Goal: Information Seeking & Learning: Learn about a topic

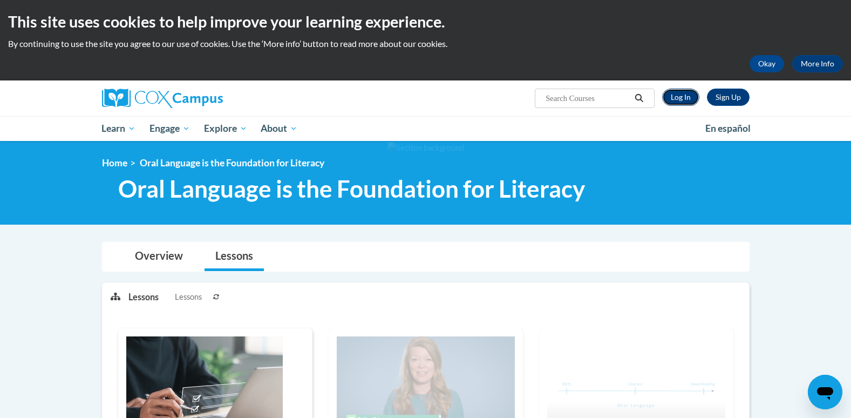
click at [686, 99] on link "Log In" at bounding box center [680, 96] width 37 height 17
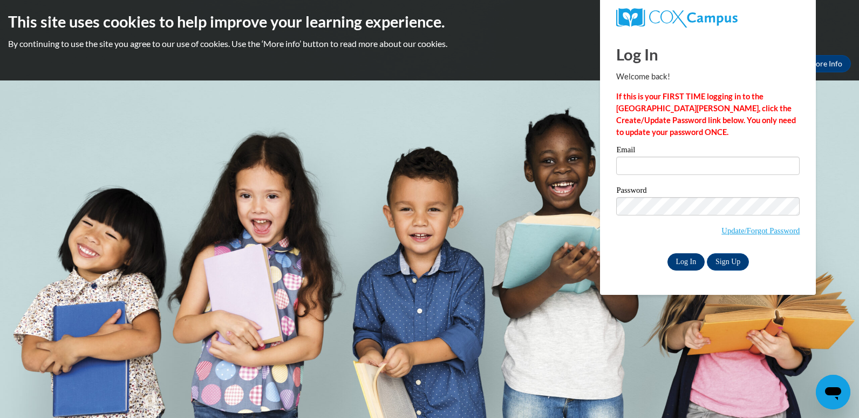
type input "tiffany.henderson@students.cau.edu"
click at [687, 257] on input "Log In" at bounding box center [686, 261] width 38 height 17
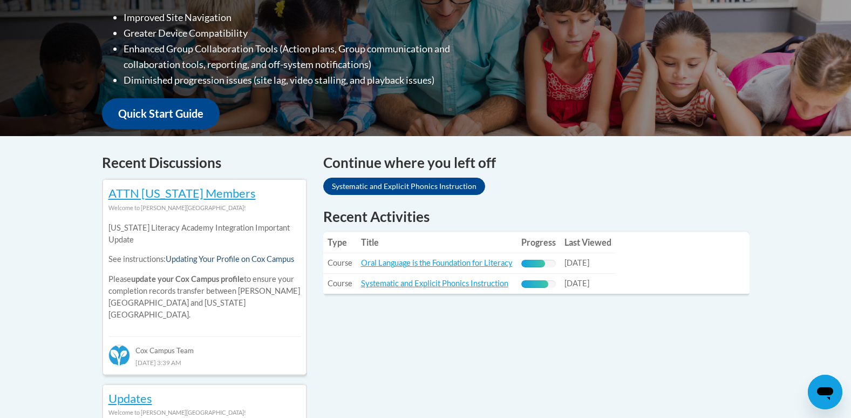
scroll to position [324, 0]
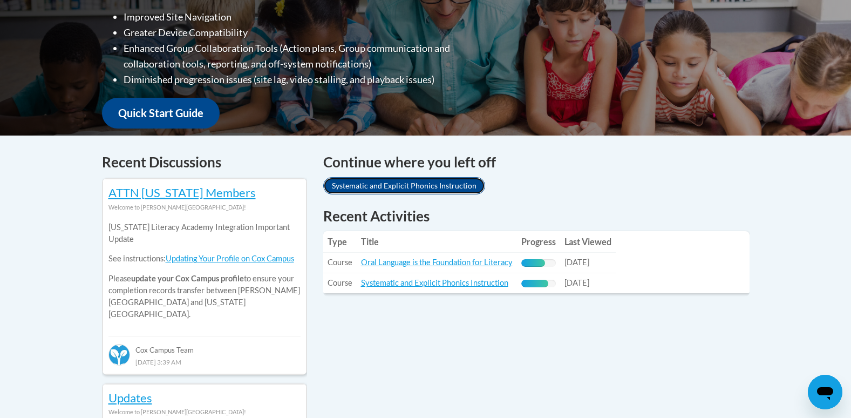
click at [411, 185] on link "Systematic and Explicit Phonics Instruction" at bounding box center [404, 185] width 162 height 17
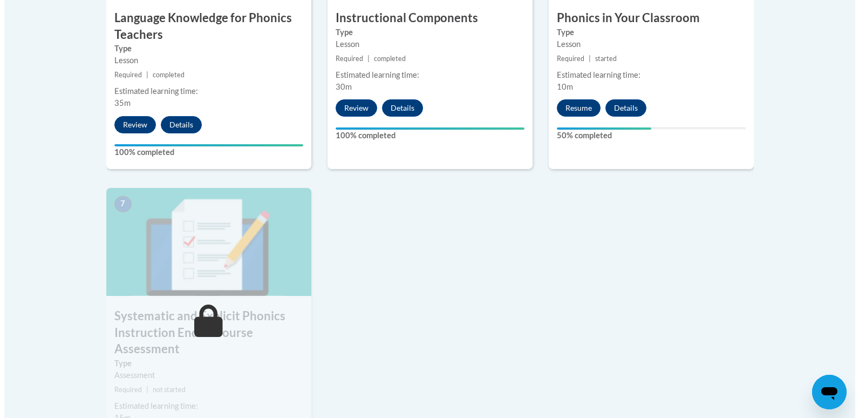
scroll to position [647, 0]
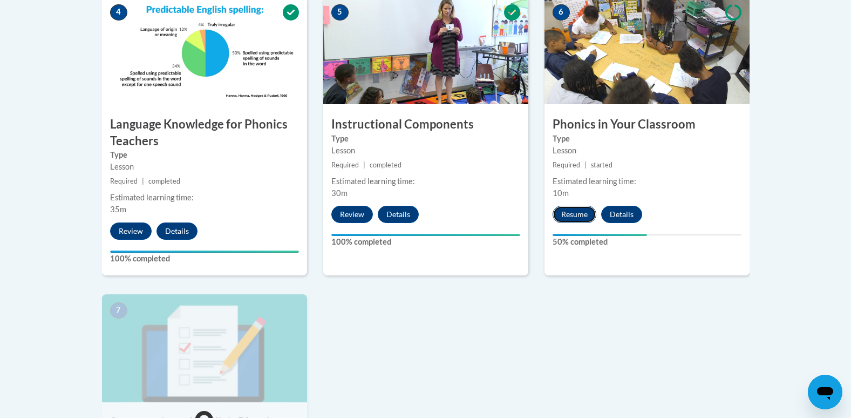
click at [576, 215] on button "Resume" at bounding box center [574, 214] width 44 height 17
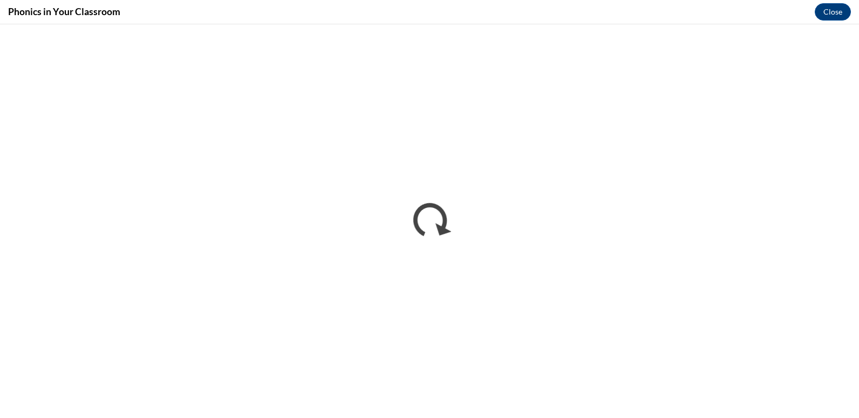
scroll to position [0, 0]
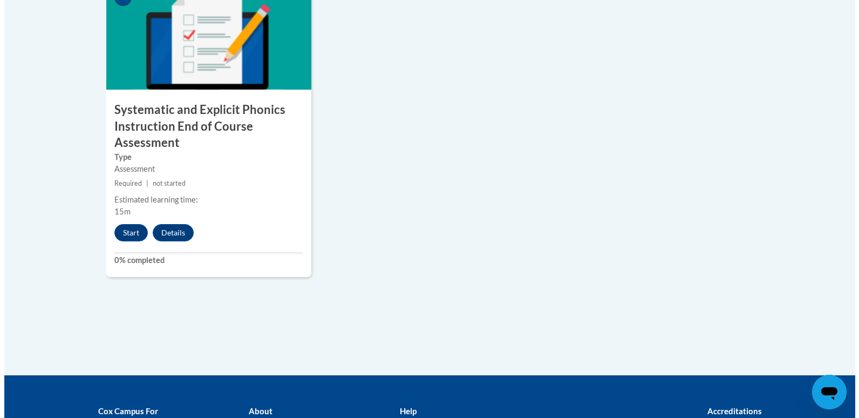
scroll to position [900, 0]
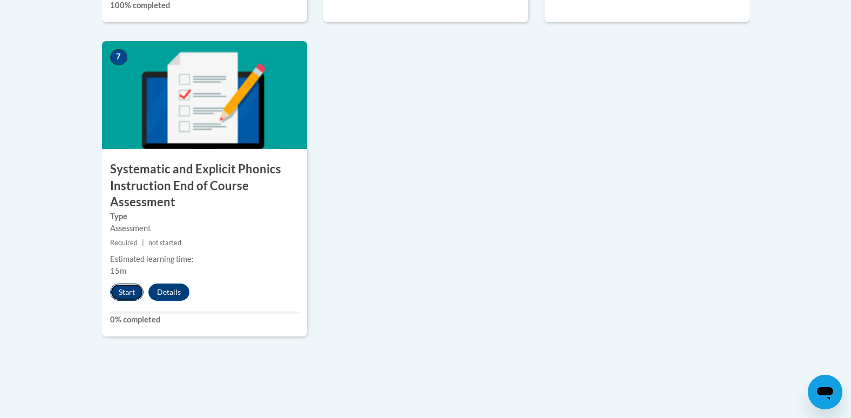
click at [131, 290] on button "Start" at bounding box center [126, 291] width 33 height 17
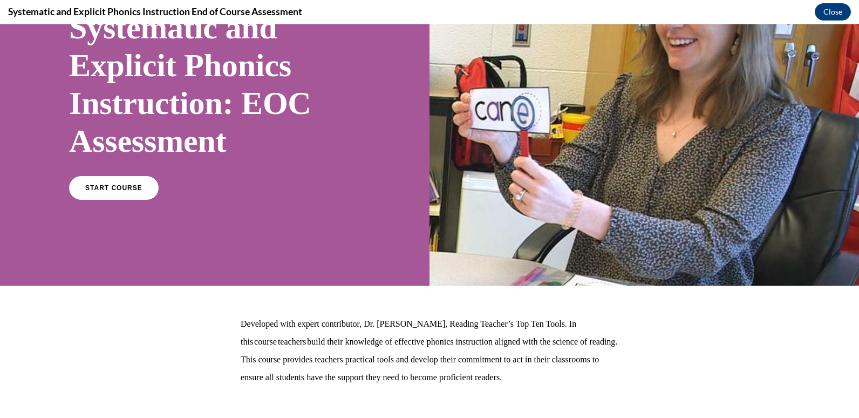
scroll to position [108, 0]
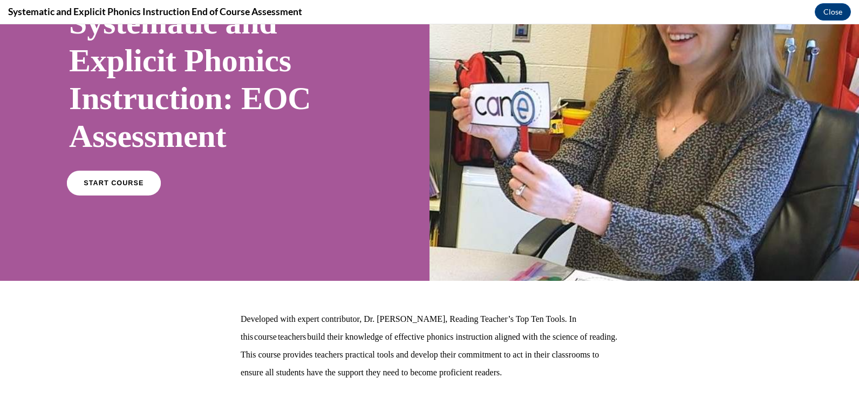
click at [95, 174] on link "START COURSE" at bounding box center [114, 182] width 94 height 25
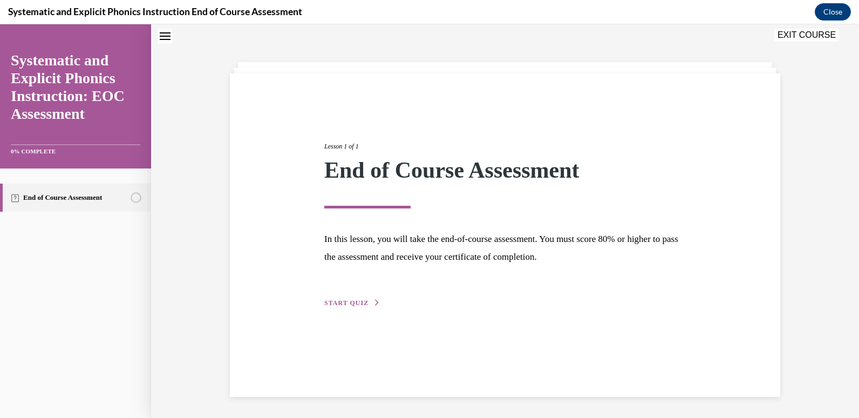
scroll to position [34, 0]
click at [358, 296] on div "Lesson 1 of 1 End of Course Assessment In this lesson, you will take the end-of…" at bounding box center [505, 212] width 378 height 192
click at [358, 301] on span "START QUIZ" at bounding box center [346, 302] width 44 height 8
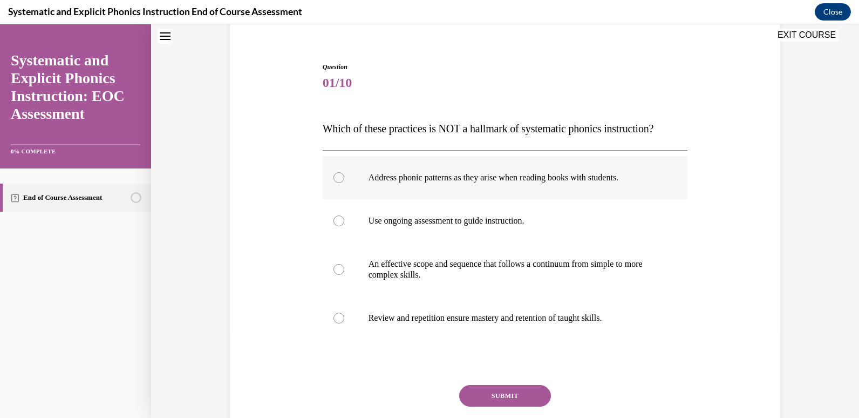
scroll to position [142, 0]
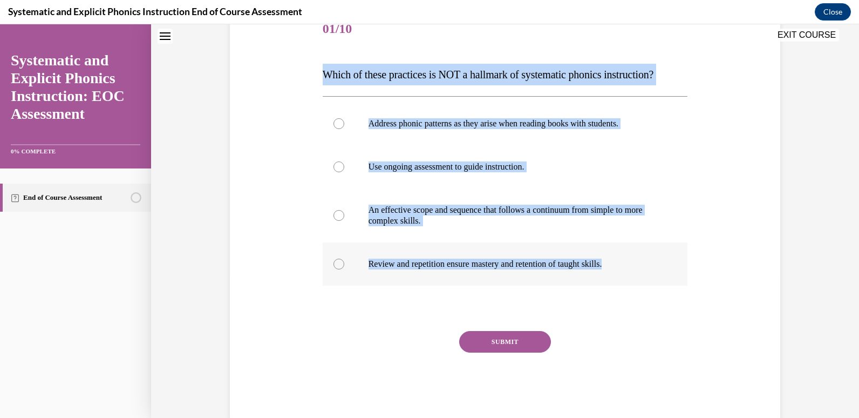
drag, startPoint x: 316, startPoint y: 71, endPoint x: 630, endPoint y: 265, distance: 369.6
click at [630, 265] on div "Question 01/10 Which of these practices is NOT a hallmark of systematic phonics…" at bounding box center [505, 205] width 371 height 427
drag, startPoint x: 630, startPoint y: 265, endPoint x: 577, endPoint y: 212, distance: 75.1
copy div "Which of these practices is NOT a hallmark of systematic phonics instruction? A…"
click at [441, 131] on div at bounding box center [505, 123] width 365 height 43
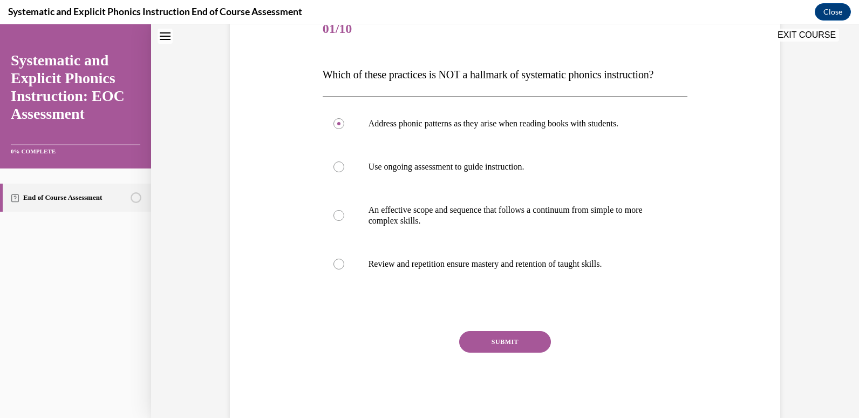
click at [502, 346] on button "SUBMIT" at bounding box center [505, 342] width 92 height 22
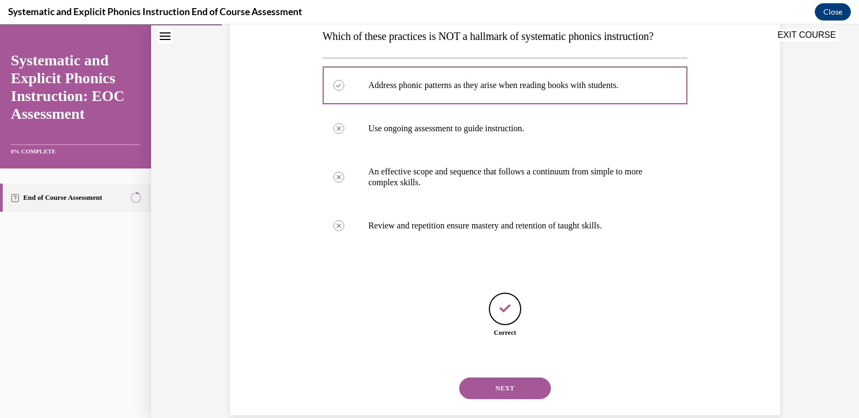
scroll to position [199, 0]
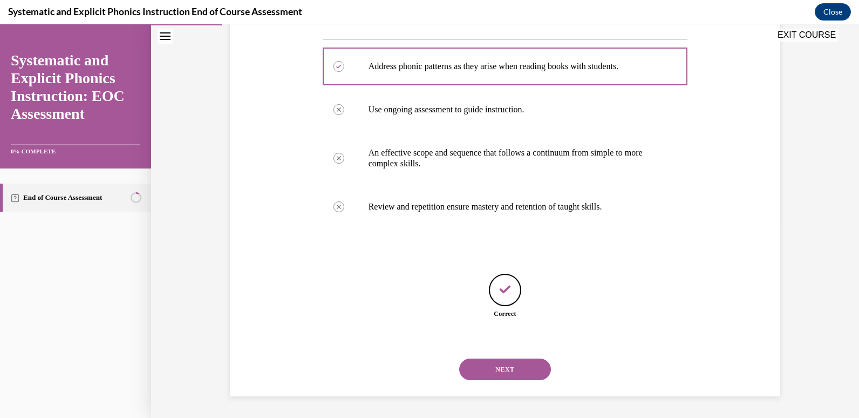
click at [503, 367] on button "NEXT" at bounding box center [505, 369] width 92 height 22
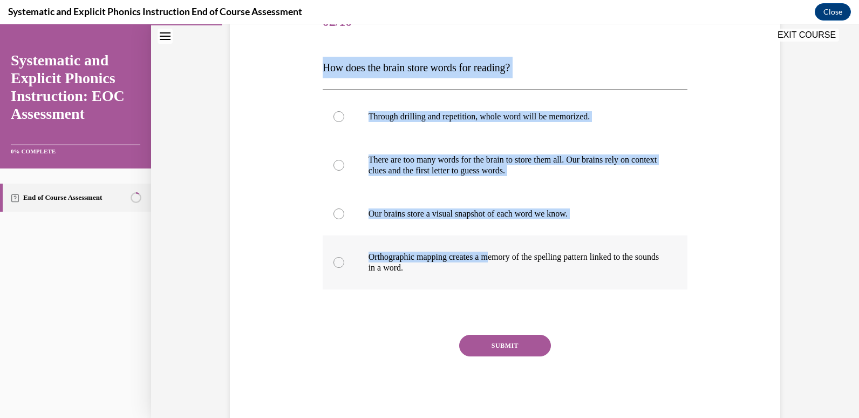
scroll to position [176, 0]
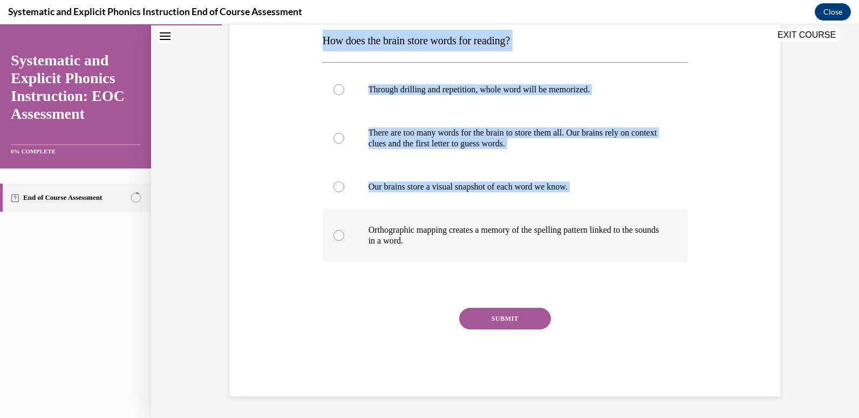
drag, startPoint x: 317, startPoint y: 210, endPoint x: 478, endPoint y: 246, distance: 164.8
click at [478, 246] on div "Question 02/10 How does the brain store words for reading? Through drilling and…" at bounding box center [505, 177] width 371 height 438
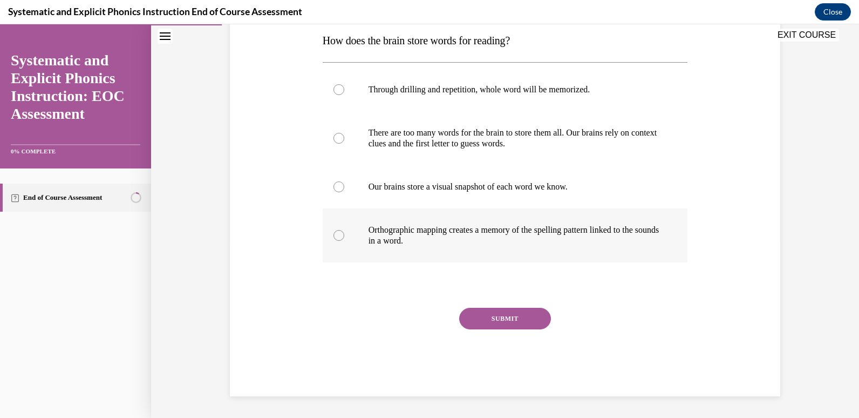
drag, startPoint x: 478, startPoint y: 246, endPoint x: 460, endPoint y: 245, distance: 18.4
click at [460, 245] on p "Orthographic mapping creates a memory of the spelling pattern linked to the sou…" at bounding box center [514, 235] width 292 height 22
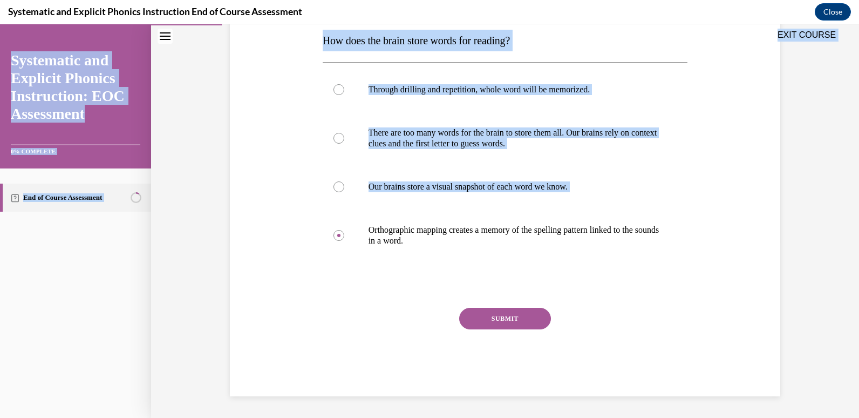
drag, startPoint x: 457, startPoint y: 247, endPoint x: 320, endPoint y: 46, distance: 243.0
click at [320, 46] on div "EXIT COURSE Systematic and Explicit Phonics Instruction: EOC Assessment 0% COMP…" at bounding box center [429, 220] width 859 height 393
drag, startPoint x: 320, startPoint y: 46, endPoint x: 441, endPoint y: 182, distance: 182.3
click at [436, 176] on div at bounding box center [505, 186] width 365 height 43
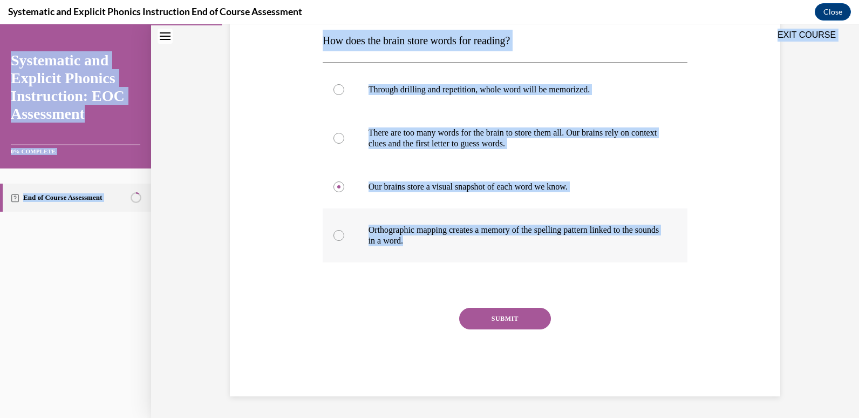
drag, startPoint x: 318, startPoint y: 42, endPoint x: 431, endPoint y: 242, distance: 230.0
click at [431, 242] on div "EXIT COURSE Systematic and Explicit Phonics Instruction: EOC Assessment 0% COMP…" at bounding box center [429, 220] width 859 height 393
drag, startPoint x: 431, startPoint y: 242, endPoint x: 428, endPoint y: 187, distance: 55.1
copy div "EXIT COURSE Systematic and Explicit Phonics Instruction: EOC Assessment 0% COMP…"
click at [449, 234] on p "Orthographic mapping creates a memory of the spelling pattern linked to the sou…" at bounding box center [514, 235] width 292 height 22
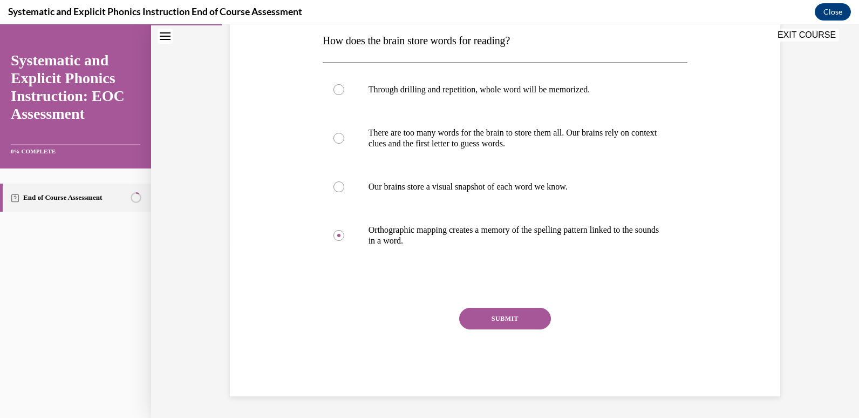
click at [502, 316] on button "SUBMIT" at bounding box center [505, 319] width 92 height 22
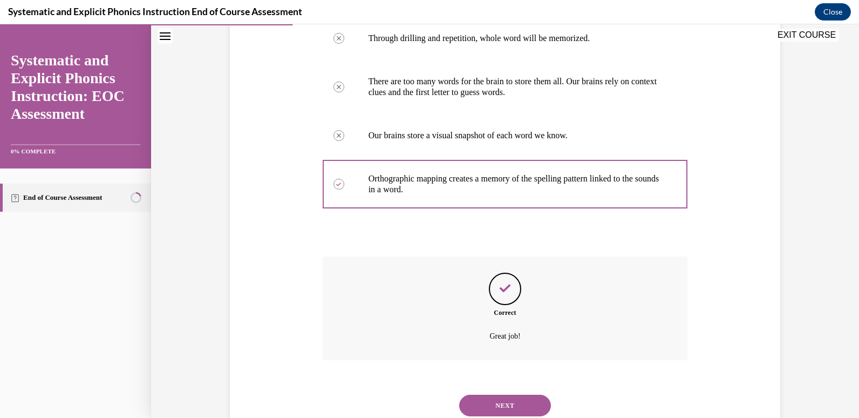
scroll to position [263, 0]
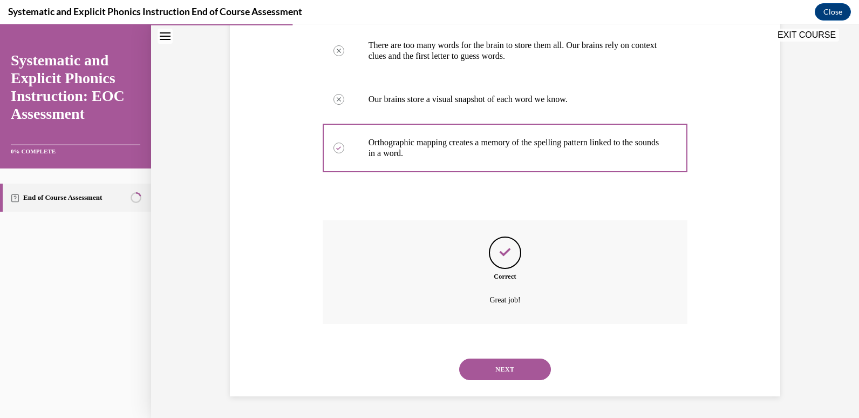
click at [520, 374] on button "NEXT" at bounding box center [505, 369] width 92 height 22
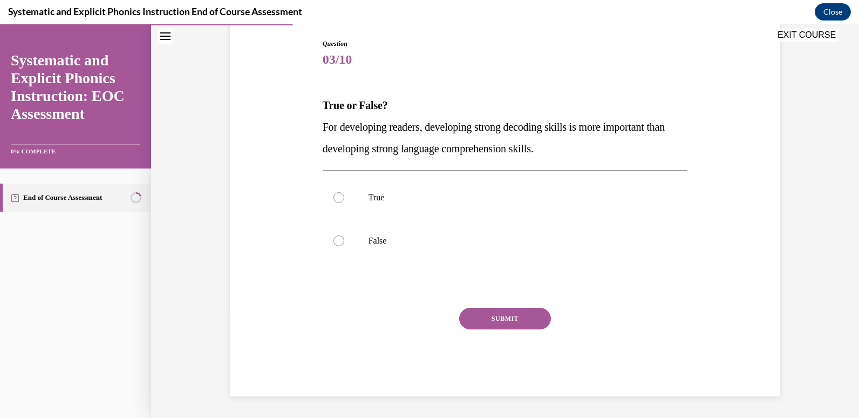
scroll to position [111, 0]
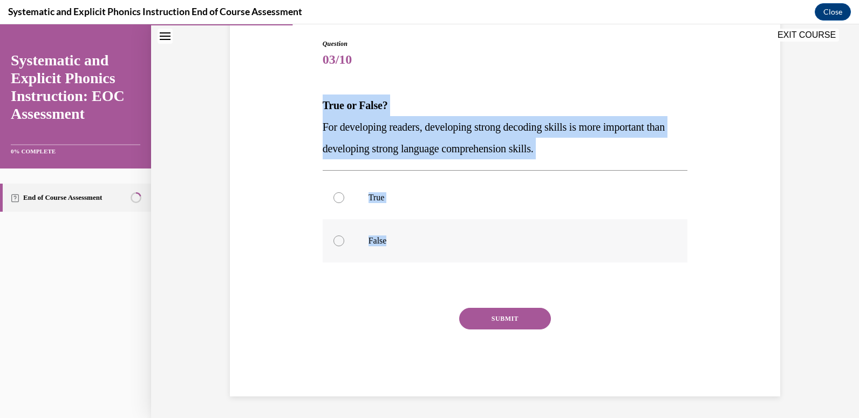
drag, startPoint x: 319, startPoint y: 107, endPoint x: 383, endPoint y: 241, distance: 148.4
click at [383, 241] on div "Question 03/10 True or False? For developing readers, developing strong decodin…" at bounding box center [505, 217] width 365 height 357
drag, startPoint x: 383, startPoint y: 241, endPoint x: 392, endPoint y: 141, distance: 100.2
copy div "True or False? For developing readers, developing strong decoding skills is mor…"
click at [541, 157] on p "For developing readers, developing strong decoding skills is more important tha…" at bounding box center [505, 137] width 365 height 43
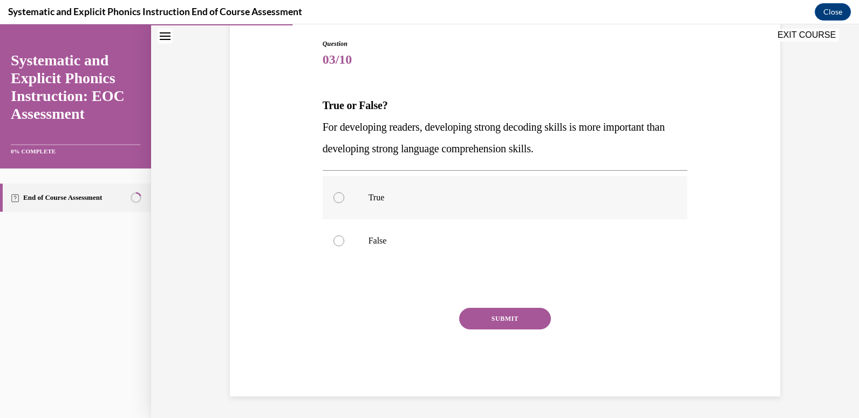
click at [364, 187] on div at bounding box center [505, 197] width 365 height 43
click at [521, 314] on button "SUBMIT" at bounding box center [505, 319] width 92 height 22
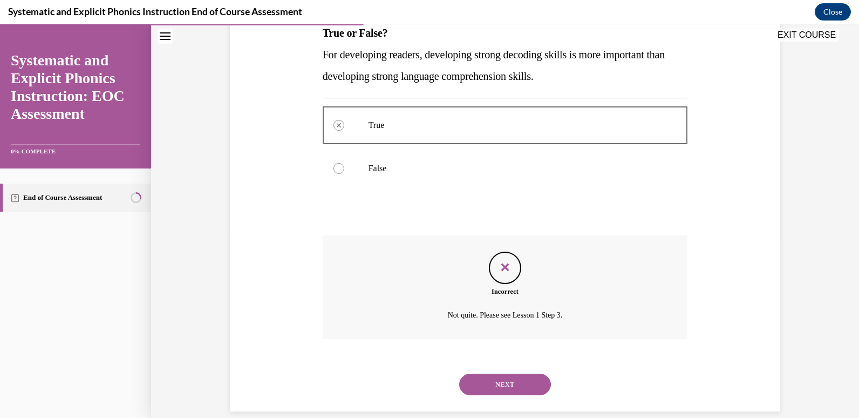
scroll to position [199, 0]
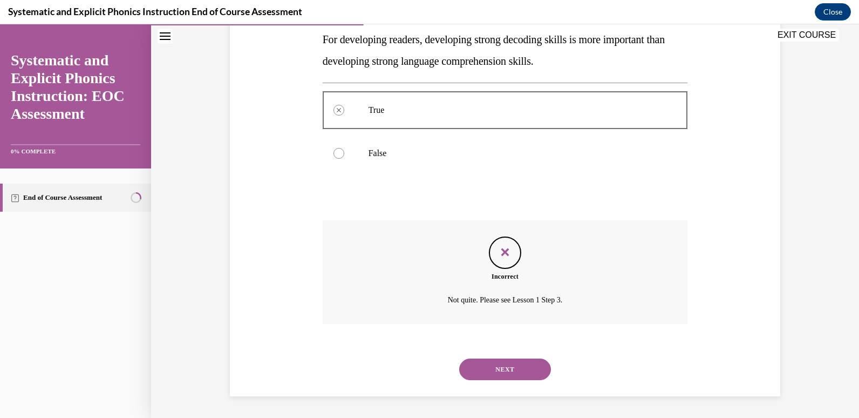
click at [384, 147] on div at bounding box center [505, 153] width 365 height 43
click at [371, 155] on p "False" at bounding box center [514, 153] width 292 height 11
click at [498, 364] on button "NEXT" at bounding box center [505, 369] width 92 height 22
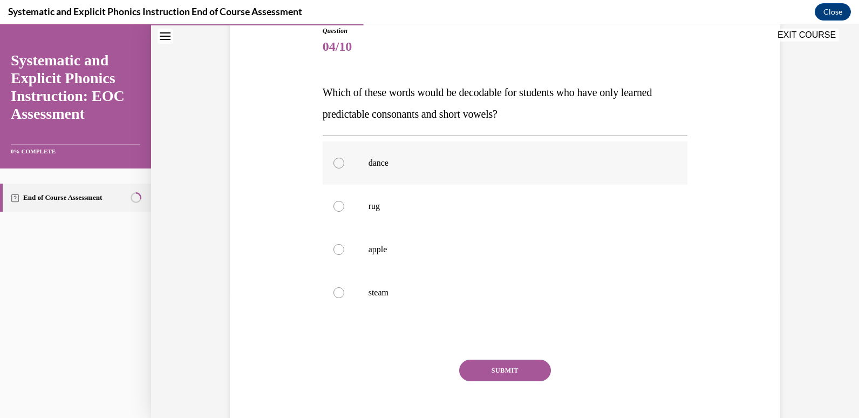
scroll to position [126, 0]
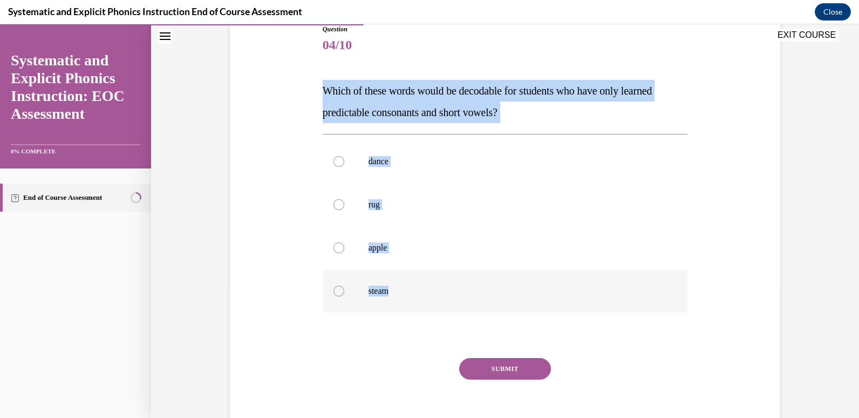
drag, startPoint x: 318, startPoint y: 90, endPoint x: 386, endPoint y: 292, distance: 213.6
click at [386, 292] on div "Question 04/10 Which of these words would be decodable for students who have on…" at bounding box center [505, 227] width 371 height 438
drag, startPoint x: 386, startPoint y: 292, endPoint x: 401, endPoint y: 106, distance: 186.7
copy div "Which of these words would be decodable for students who have only learned pred…"
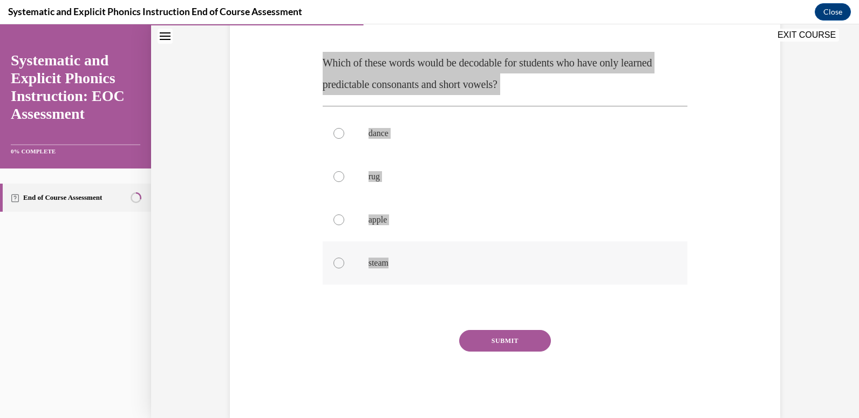
scroll to position [176, 0]
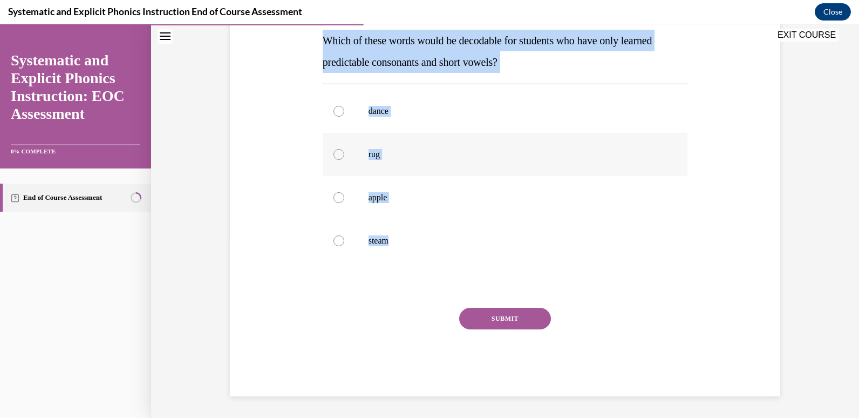
click at [343, 159] on div at bounding box center [505, 154] width 365 height 43
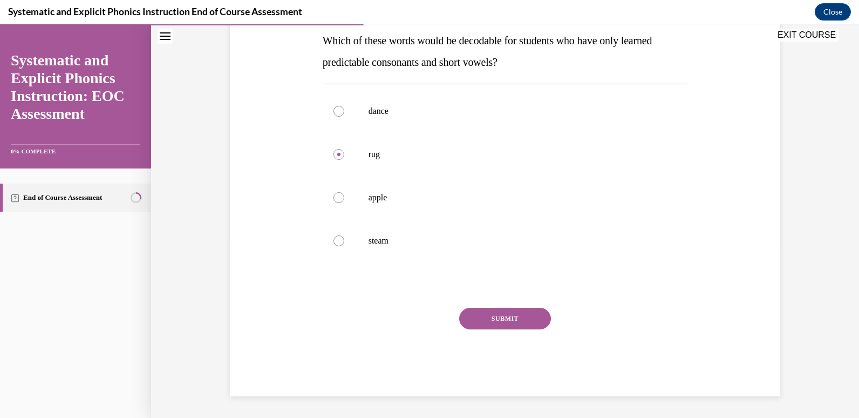
click at [515, 311] on button "SUBMIT" at bounding box center [505, 319] width 92 height 22
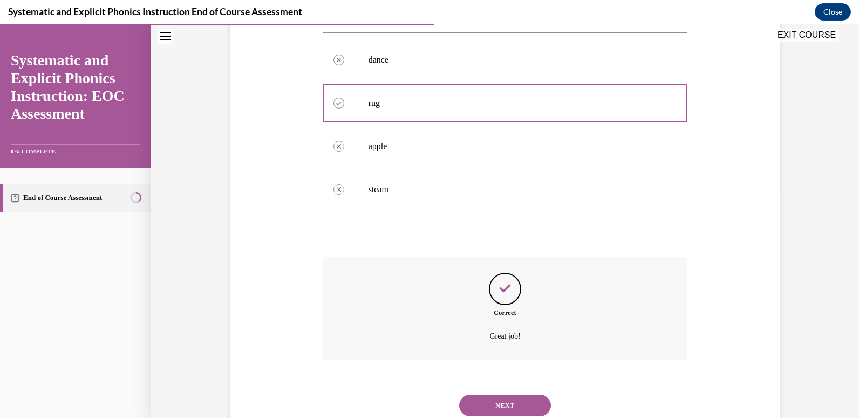
scroll to position [263, 0]
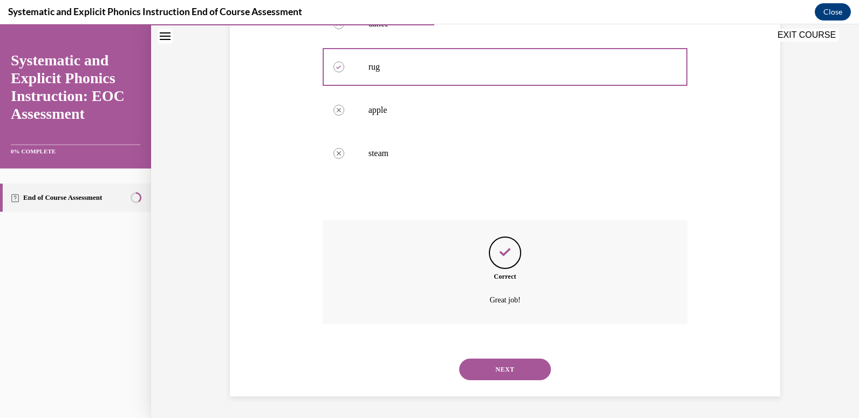
click at [511, 373] on button "NEXT" at bounding box center [505, 369] width 92 height 22
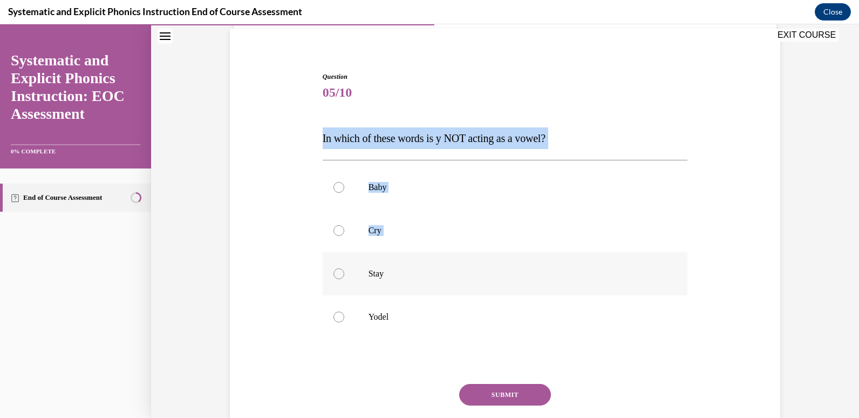
scroll to position [108, 0]
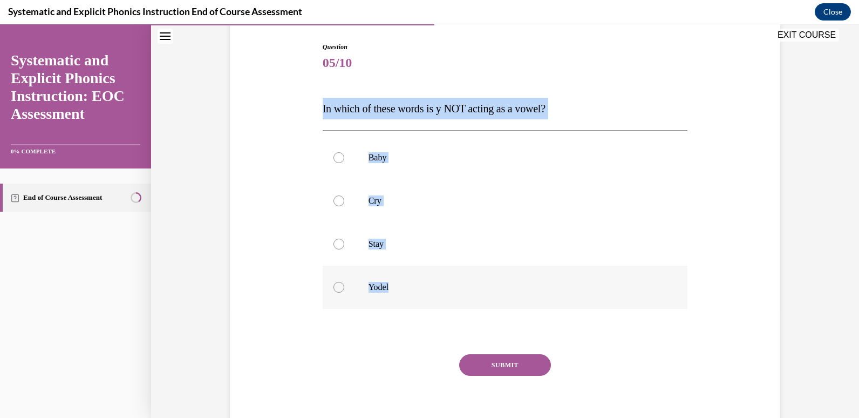
drag, startPoint x: 316, startPoint y: 216, endPoint x: 387, endPoint y: 291, distance: 102.6
click at [387, 291] on div "Question 05/10 In which of these words is y NOT acting as a vowel? Baby Cry Sta…" at bounding box center [505, 234] width 371 height 416
copy div "In which of these words is y NOT acting as a vowel? Baby Cry Stay Yodel"
click at [349, 296] on div at bounding box center [505, 286] width 365 height 43
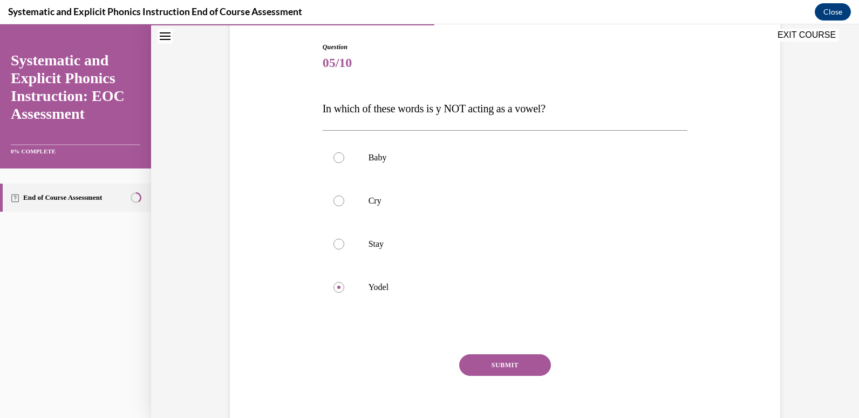
click at [513, 364] on button "SUBMIT" at bounding box center [505, 365] width 92 height 22
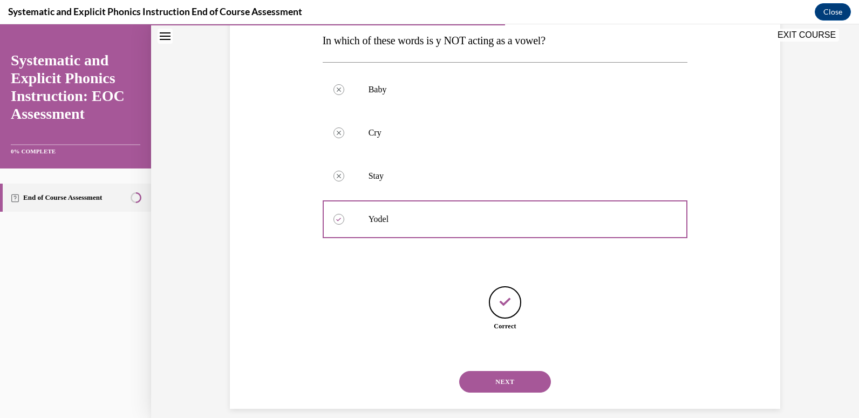
scroll to position [188, 0]
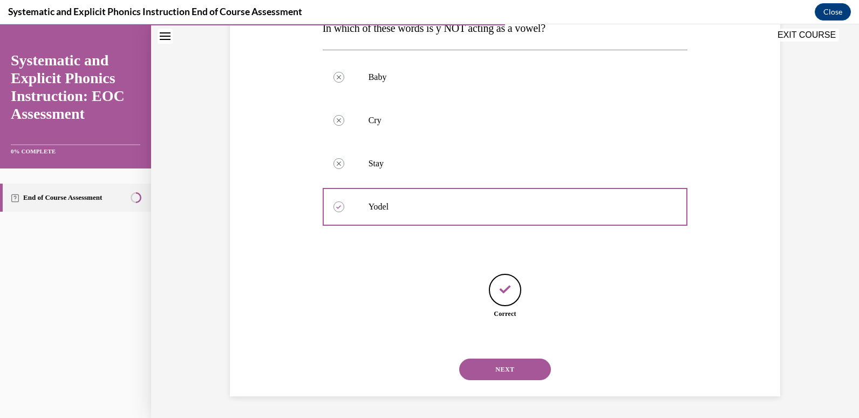
click at [511, 380] on div "NEXT" at bounding box center [505, 368] width 365 height 43
click at [510, 370] on button "NEXT" at bounding box center [505, 369] width 92 height 22
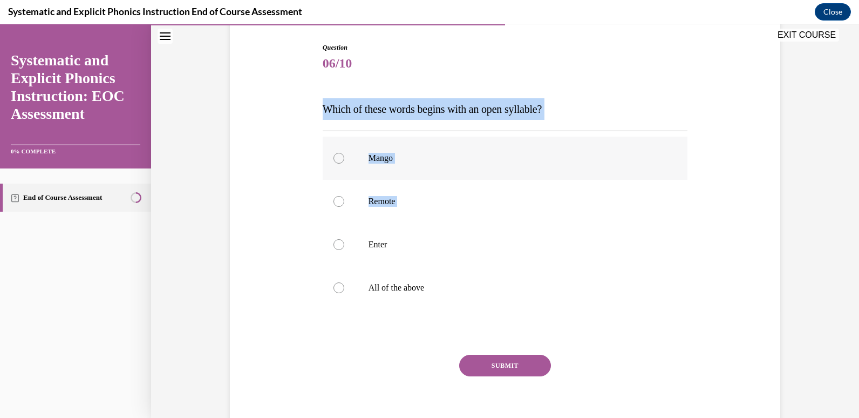
scroll to position [108, 0]
drag, startPoint x: 308, startPoint y: 214, endPoint x: 423, endPoint y: 291, distance: 139.6
click at [423, 291] on div "Question 06/10 Which of these words begins with an open syllable? Mango Remote …" at bounding box center [505, 226] width 556 height 433
drag, startPoint x: 423, startPoint y: 291, endPoint x: 377, endPoint y: 245, distance: 65.6
copy div "Which of these words begins with an open syllable? Mango Remote Enter All of th…"
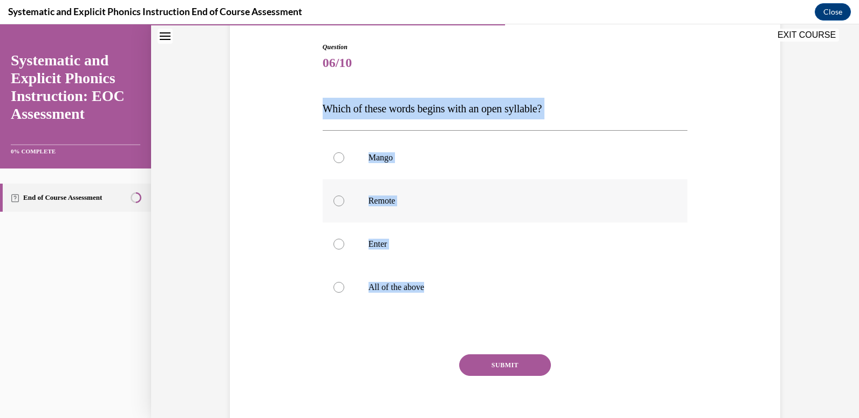
click at [356, 191] on div at bounding box center [505, 200] width 365 height 43
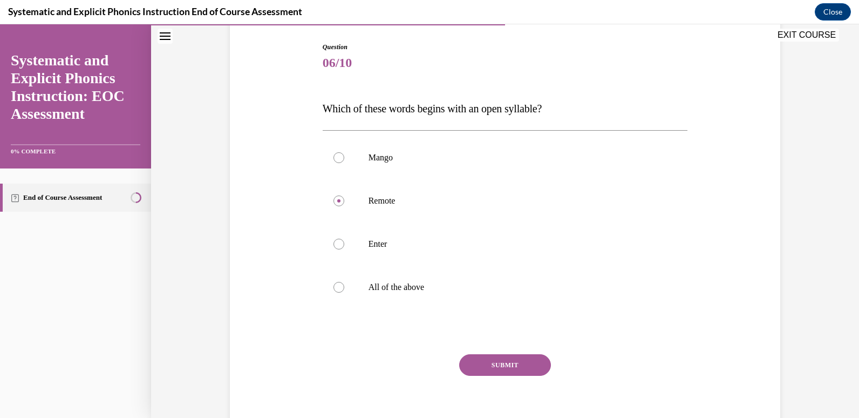
click at [502, 368] on button "SUBMIT" at bounding box center [505, 365] width 92 height 22
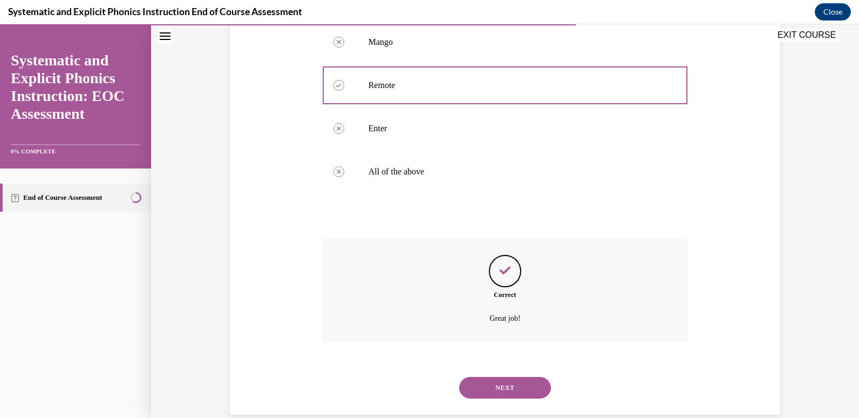
scroll to position [242, 0]
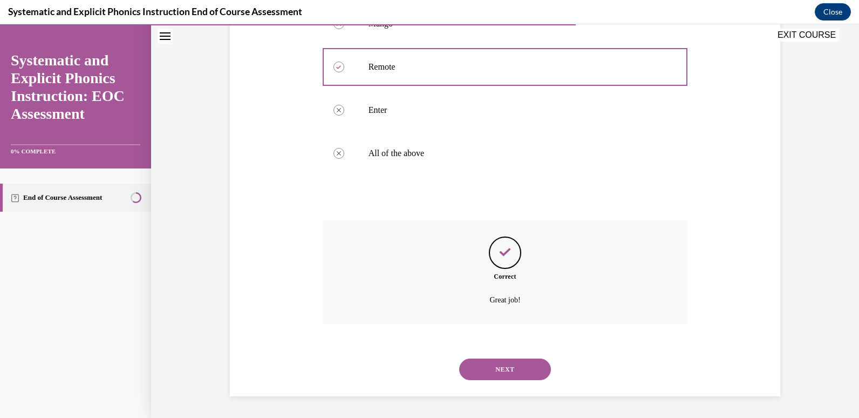
click at [509, 366] on button "NEXT" at bounding box center [505, 369] width 92 height 22
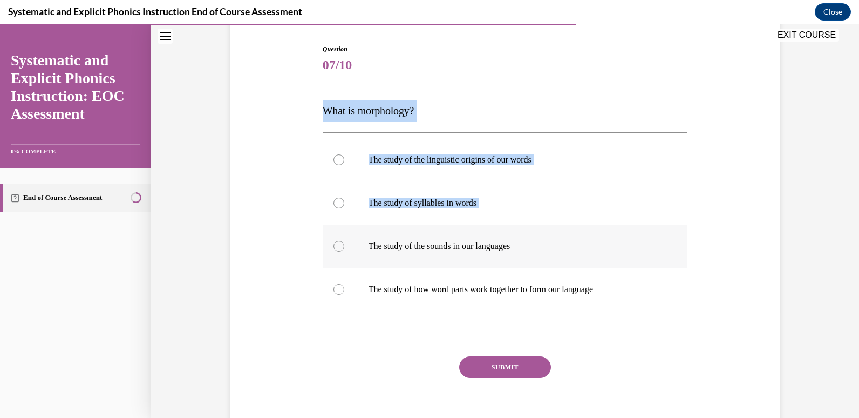
scroll to position [108, 0]
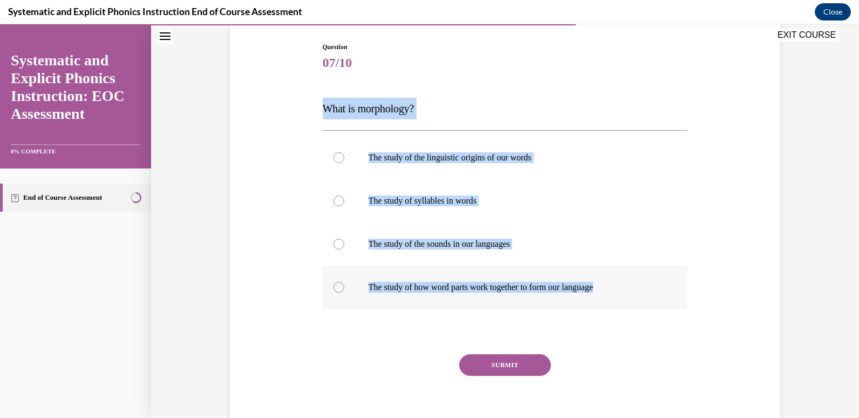
drag, startPoint x: 318, startPoint y: 214, endPoint x: 611, endPoint y: 289, distance: 302.5
click at [611, 289] on div "Question 07/10 What is morphology? The study of the linguistic origins of our w…" at bounding box center [505, 234] width 371 height 416
drag, startPoint x: 611, startPoint y: 289, endPoint x: 579, endPoint y: 285, distance: 31.6
copy div "What is morphology? The study of the linguistic origins of our words The study …"
click at [452, 155] on p "The study of the linguistic origins of our words" at bounding box center [514, 157] width 292 height 11
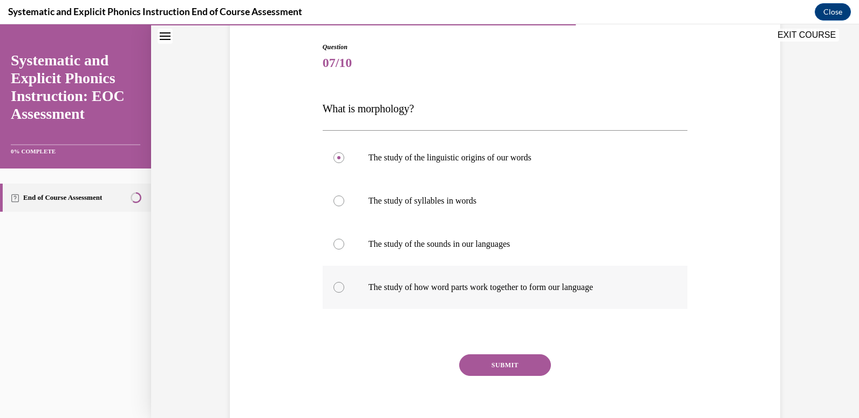
click at [451, 287] on p "The study of how word parts work together to form our language" at bounding box center [514, 287] width 292 height 11
click at [521, 367] on button "SUBMIT" at bounding box center [505, 365] width 92 height 22
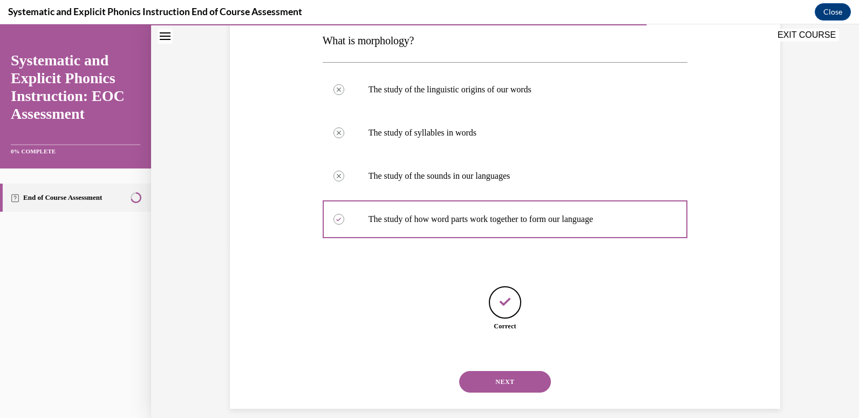
scroll to position [188, 0]
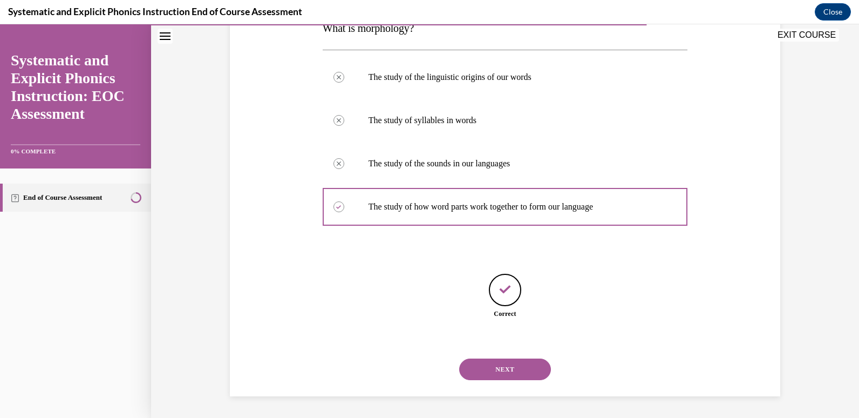
click at [506, 364] on button "NEXT" at bounding box center [505, 369] width 92 height 22
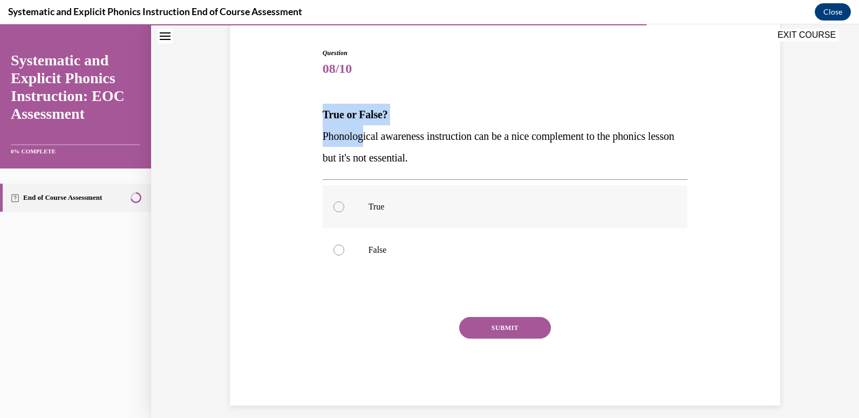
scroll to position [111, 0]
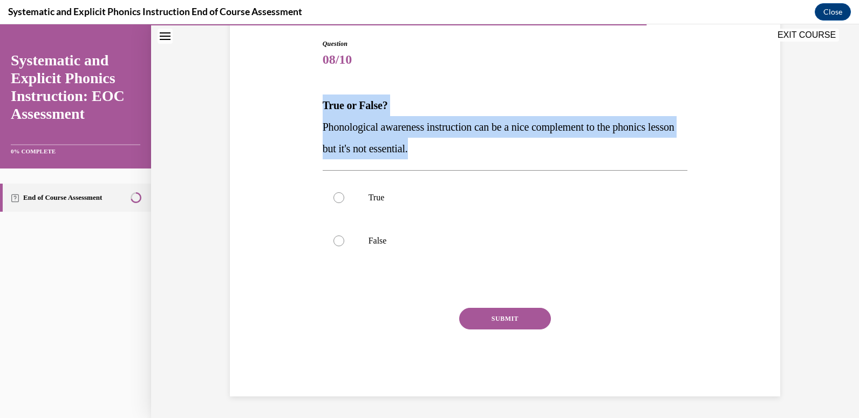
drag, startPoint x: 317, startPoint y: 102, endPoint x: 454, endPoint y: 159, distance: 148.5
click at [454, 159] on div "Question 08/10 True or False? Phonological awareness instruction can be a nice …" at bounding box center [505, 209] width 371 height 373
drag, startPoint x: 454, startPoint y: 159, endPoint x: 420, endPoint y: 143, distance: 37.2
copy div "True or False? Phonological awareness instruction can be a nice complement to t…"
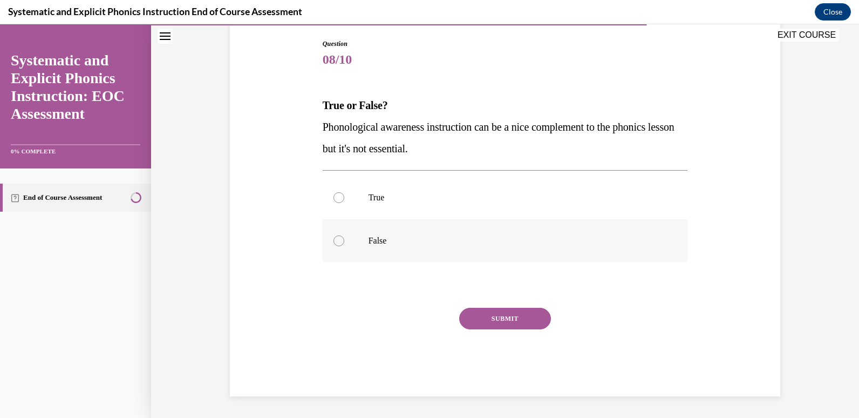
drag, startPoint x: 357, startPoint y: 254, endPoint x: 355, endPoint y: 247, distance: 7.3
click at [357, 254] on div at bounding box center [505, 240] width 365 height 43
click at [523, 327] on button "SUBMIT" at bounding box center [505, 319] width 92 height 22
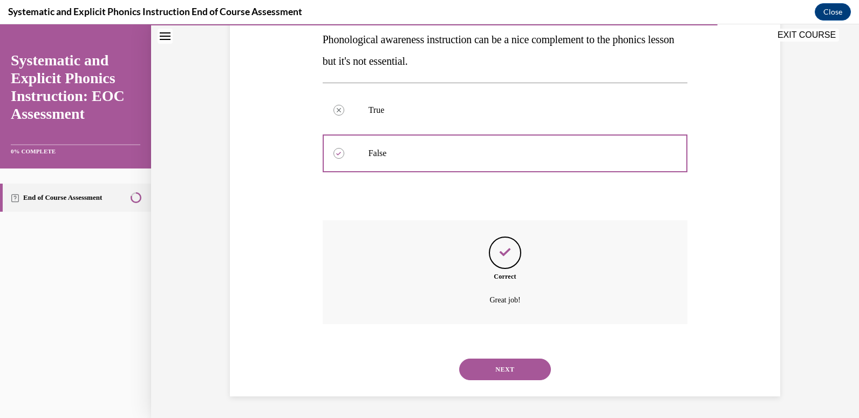
scroll to position [199, 0]
click at [513, 371] on button "NEXT" at bounding box center [505, 369] width 92 height 22
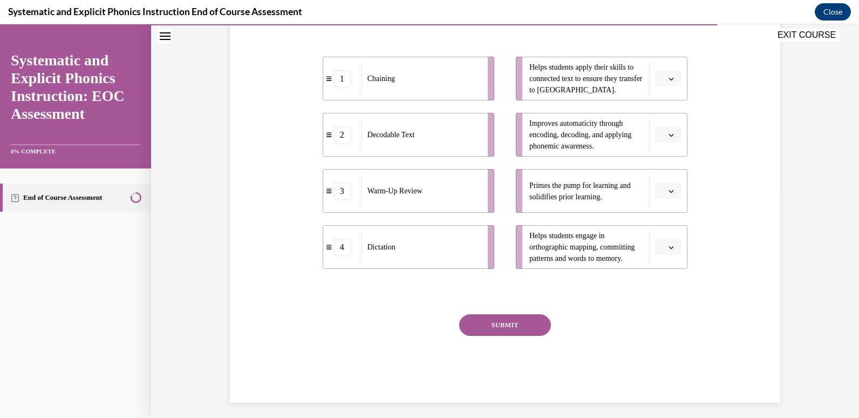
scroll to position [236, 0]
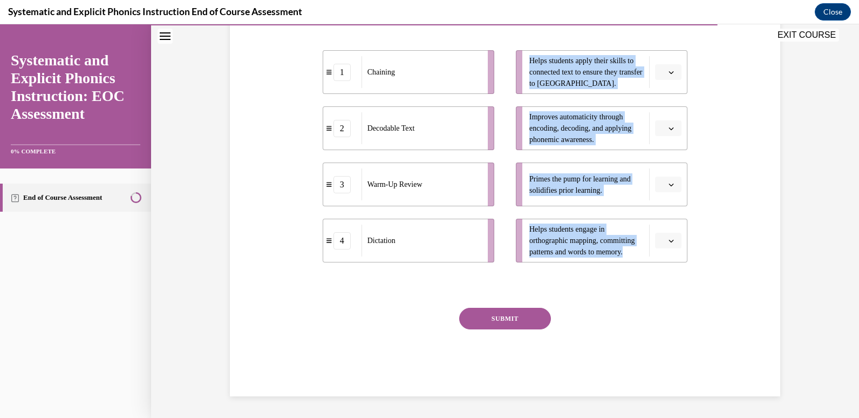
drag, startPoint x: 319, startPoint y: 210, endPoint x: 685, endPoint y: 276, distance: 371.6
click at [685, 276] on div "Question 09/10 Match these instructional components from an effective phonics l…" at bounding box center [505, 146] width 371 height 498
copy div "Match these instructional components from an effective phonics lesson with thei…"
drag, startPoint x: 456, startPoint y: 134, endPoint x: 507, endPoint y: 70, distance: 81.4
click at [507, 70] on div "Decodable Text" at bounding box center [470, 68] width 119 height 32
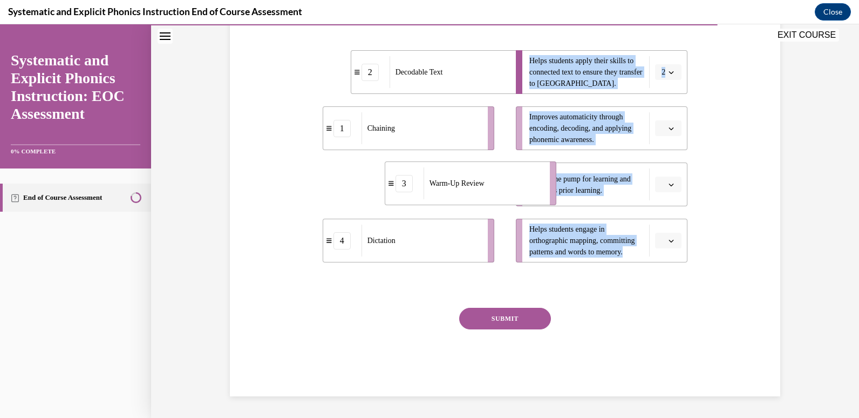
drag, startPoint x: 450, startPoint y: 192, endPoint x: 512, endPoint y: 190, distance: 62.0
click at [512, 190] on div "Warm-Up Review" at bounding box center [482, 183] width 119 height 32
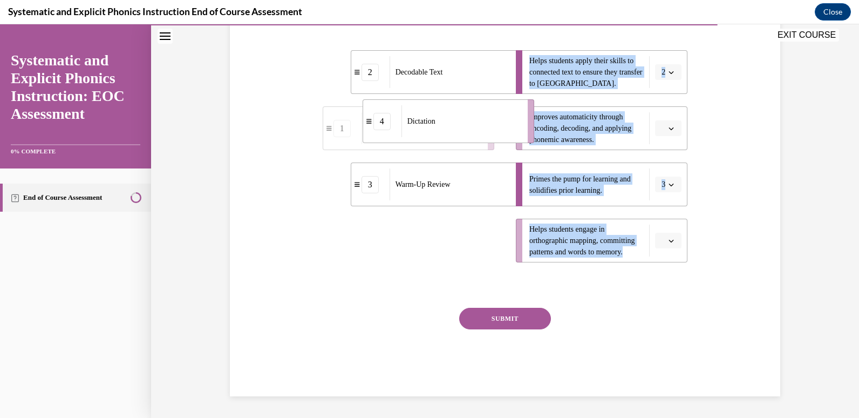
drag, startPoint x: 452, startPoint y: 242, endPoint x: 492, endPoint y: 123, distance: 125.7
click at [492, 123] on div "Dictation" at bounding box center [460, 121] width 119 height 32
drag, startPoint x: 435, startPoint y: 227, endPoint x: 477, endPoint y: 226, distance: 42.1
click at [477, 226] on div "Chaining" at bounding box center [472, 238] width 119 height 32
click at [502, 328] on button "SUBMIT" at bounding box center [505, 319] width 92 height 22
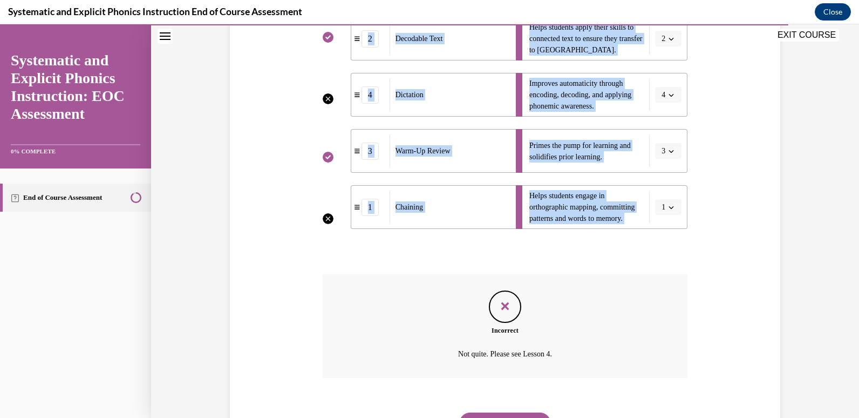
scroll to position [216, 0]
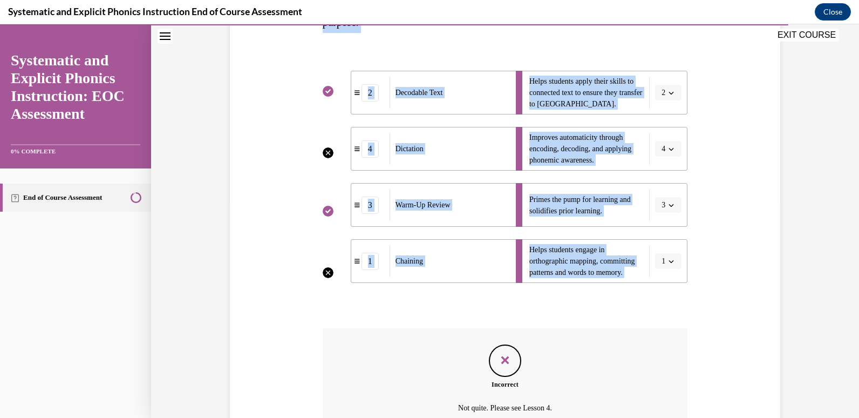
click at [241, 177] on div "Question 09/10 Match these instructional components from an effective phonics l…" at bounding box center [505, 203] width 556 height 602
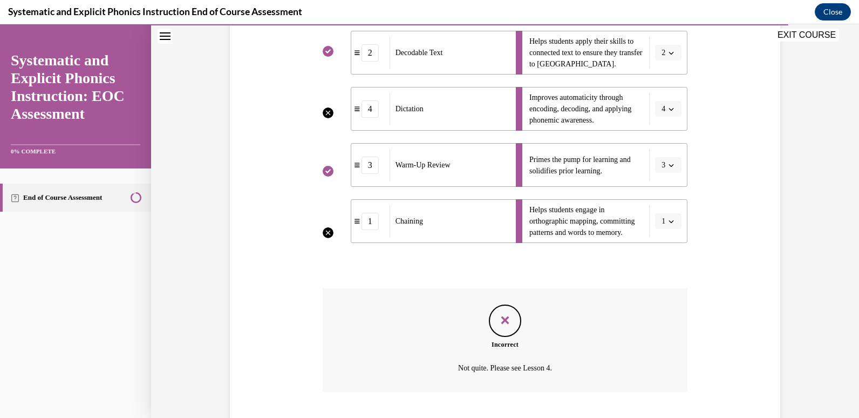
scroll to position [324, 0]
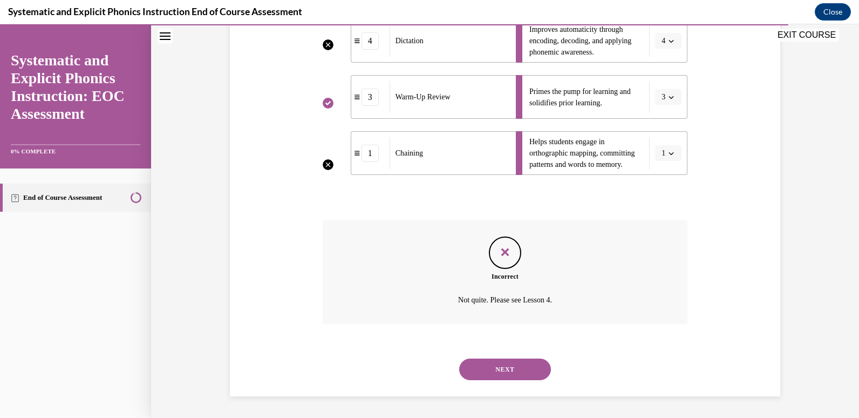
click at [519, 366] on button "NEXT" at bounding box center [505, 369] width 92 height 22
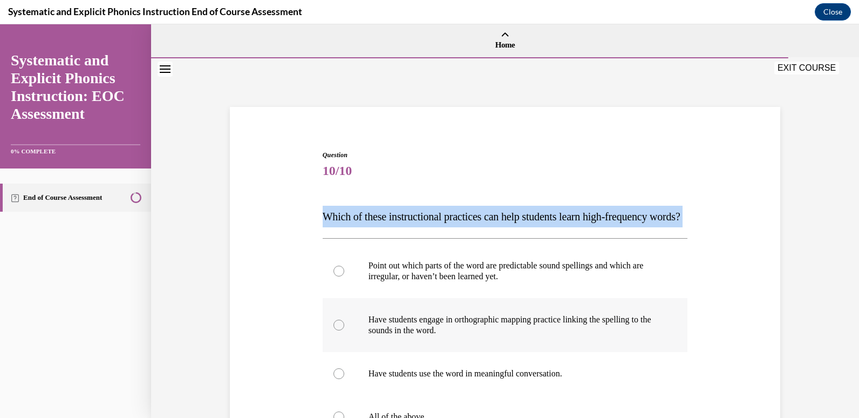
scroll to position [162, 0]
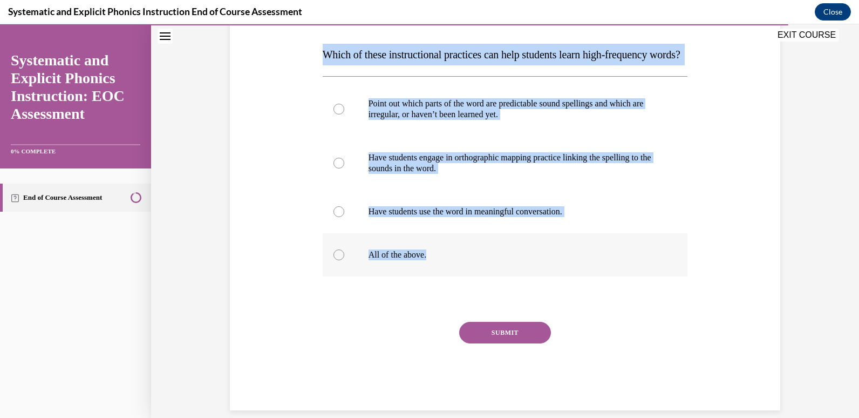
drag, startPoint x: 319, startPoint y: 217, endPoint x: 454, endPoint y: 281, distance: 149.9
click at [454, 281] on div "Question 10/10 Which of these instructional practices can help students learn h…" at bounding box center [505, 199] width 365 height 422
drag, startPoint x: 454, startPoint y: 281, endPoint x: 450, endPoint y: 232, distance: 49.2
copy div "Which of these instructional practices can help students learn high-frequency w…"
click at [425, 260] on p "All of the above." at bounding box center [514, 254] width 292 height 11
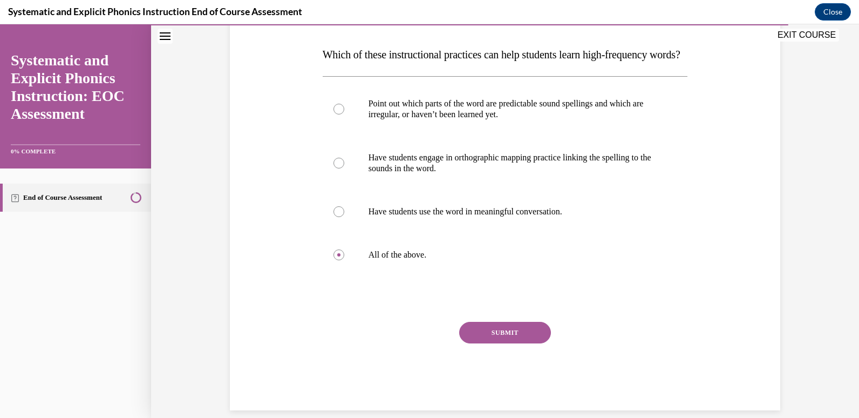
click at [505, 343] on button "SUBMIT" at bounding box center [505, 333] width 92 height 22
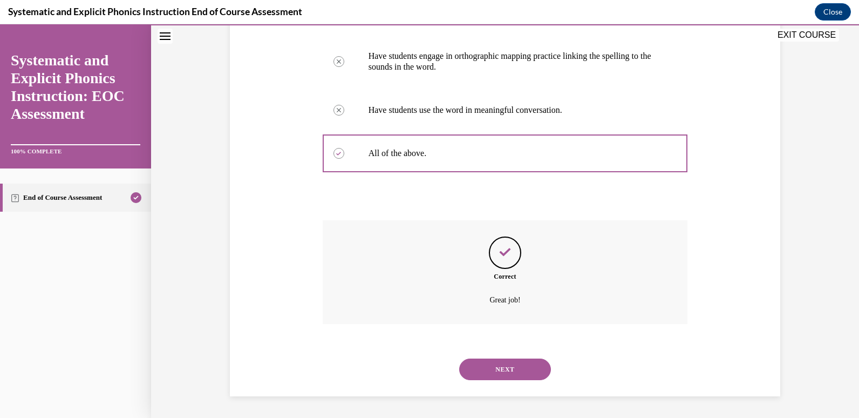
scroll to position [285, 0]
click at [508, 358] on button "NEXT" at bounding box center [505, 369] width 92 height 22
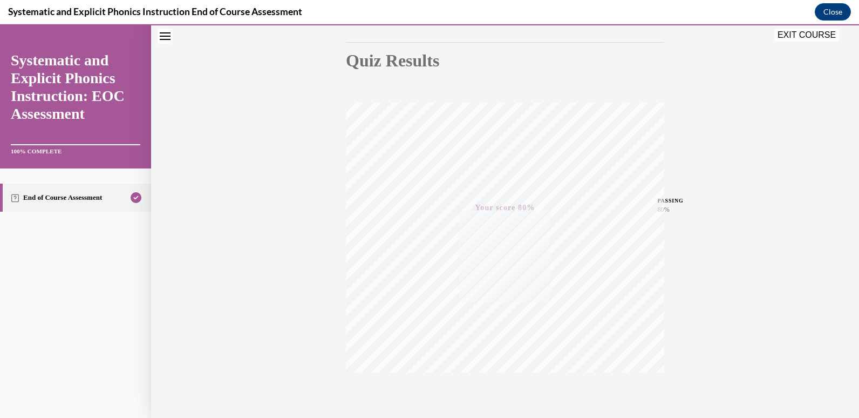
scroll to position [160, 0]
click at [823, 36] on button "EXIT COURSE" at bounding box center [806, 35] width 65 height 13
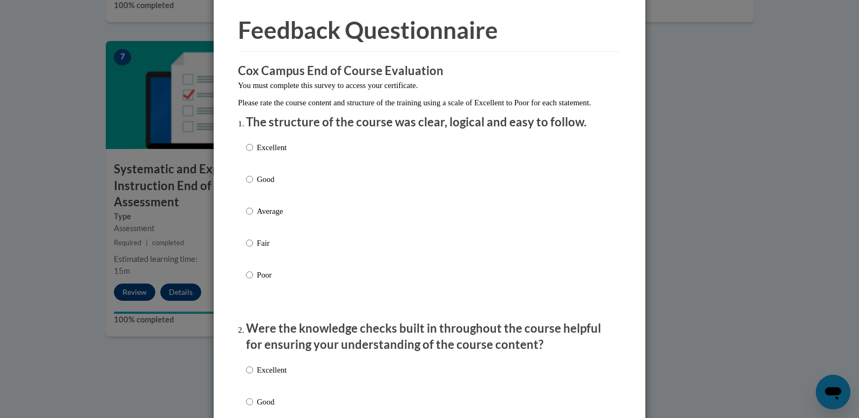
scroll to position [54, 0]
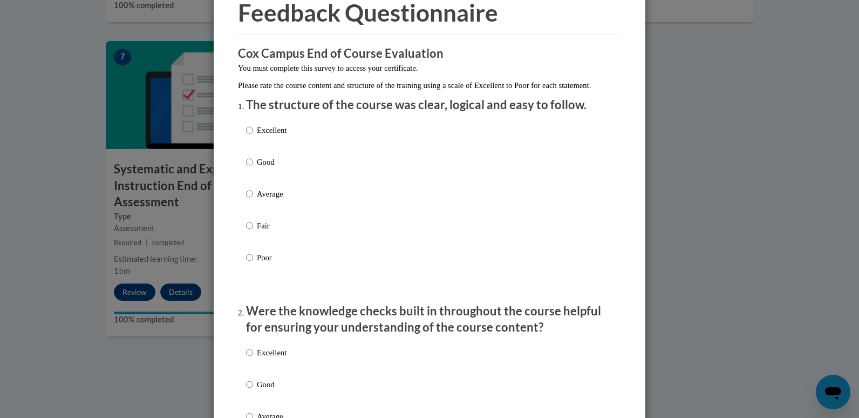
click at [261, 136] on p "Excellent" at bounding box center [272, 130] width 30 height 12
click at [253, 136] on input "Excellent" at bounding box center [249, 130] width 7 height 12
radio input "true"
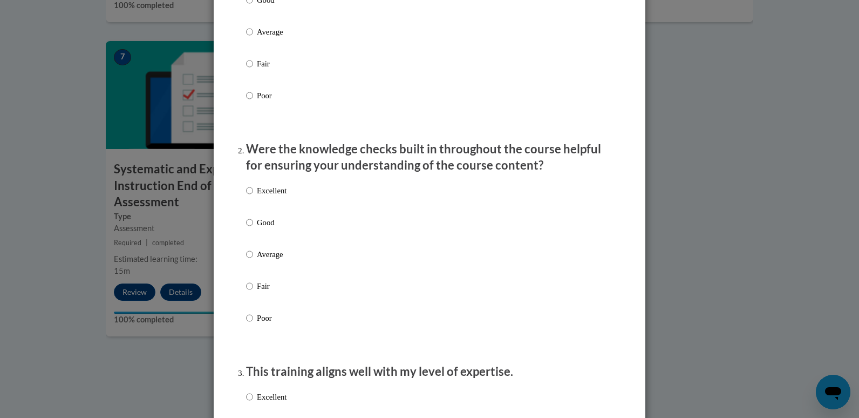
click at [270, 196] on p "Excellent" at bounding box center [272, 191] width 30 height 12
click at [253, 196] on input "Excellent" at bounding box center [249, 191] width 7 height 12
radio input "true"
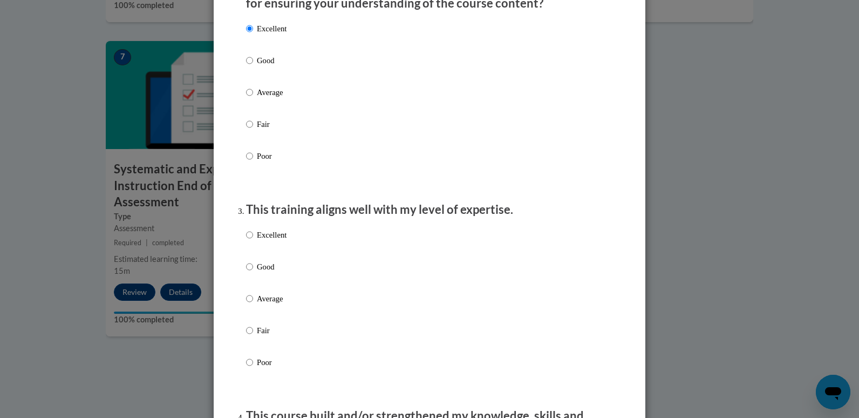
click at [272, 241] on p "Excellent" at bounding box center [272, 235] width 30 height 12
click at [253, 241] on input "Excellent" at bounding box center [249, 235] width 7 height 12
radio input "true"
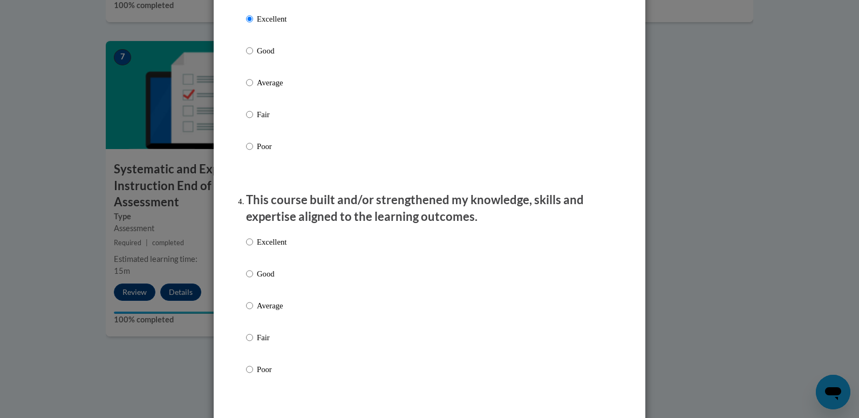
click at [274, 248] on p "Excellent" at bounding box center [272, 242] width 30 height 12
click at [253, 248] on input "Excellent" at bounding box center [249, 242] width 7 height 12
radio input "true"
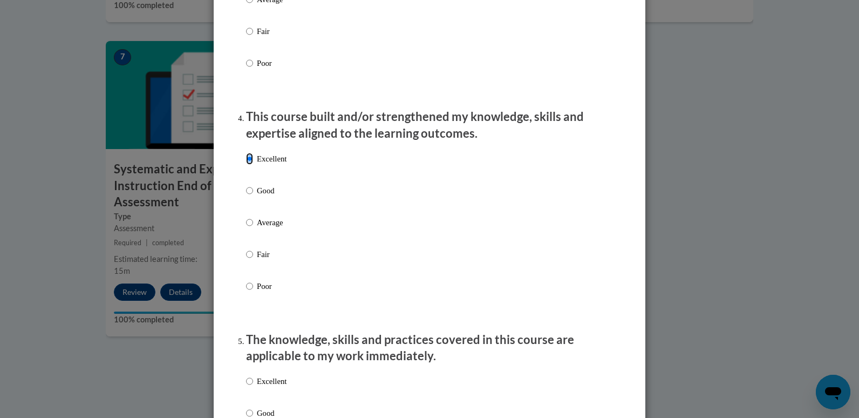
scroll to position [809, 0]
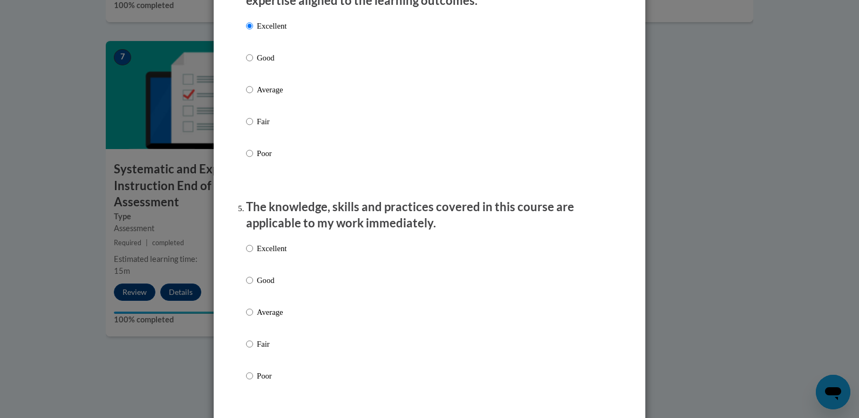
click at [274, 250] on div "Excellent Good Average Fair Poor" at bounding box center [266, 320] width 40 height 167
click at [274, 254] on p "Excellent" at bounding box center [272, 248] width 30 height 12
click at [253, 254] on input "Excellent" at bounding box center [249, 248] width 7 height 12
radio input "true"
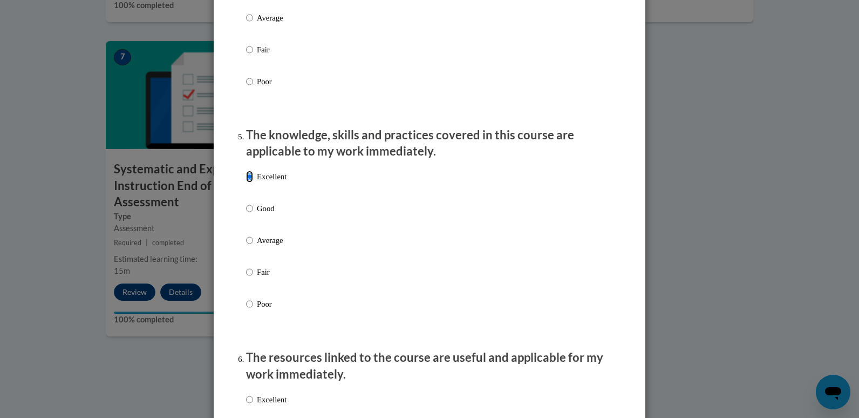
scroll to position [1025, 0]
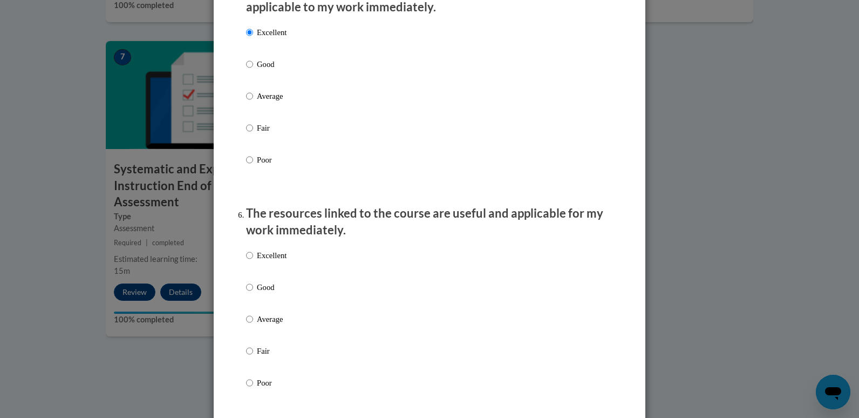
click at [274, 256] on div "Excellent Good Average Fair Poor" at bounding box center [266, 327] width 40 height 167
click at [274, 261] on p "Excellent" at bounding box center [272, 255] width 30 height 12
click at [253, 261] on input "Excellent" at bounding box center [249, 255] width 7 height 12
radio input "true"
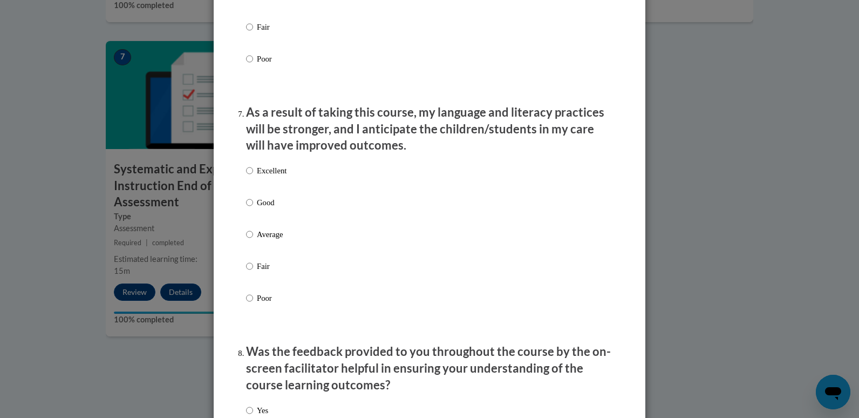
click at [268, 175] on p "Excellent" at bounding box center [272, 171] width 30 height 12
click at [253, 175] on input "Excellent" at bounding box center [249, 171] width 7 height 12
radio input "true"
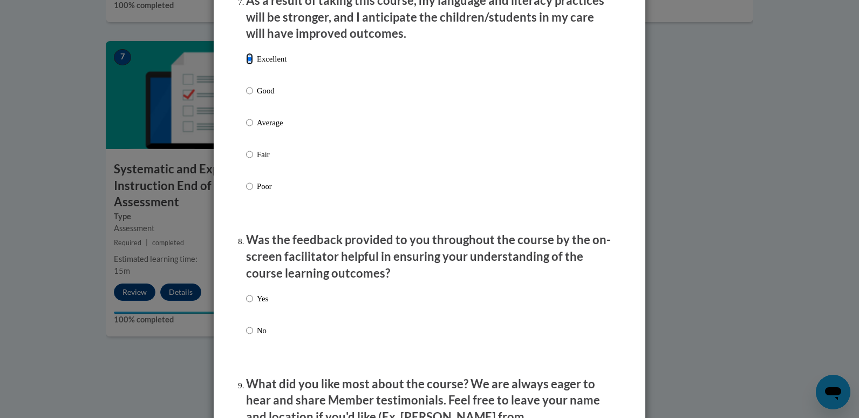
scroll to position [1564, 0]
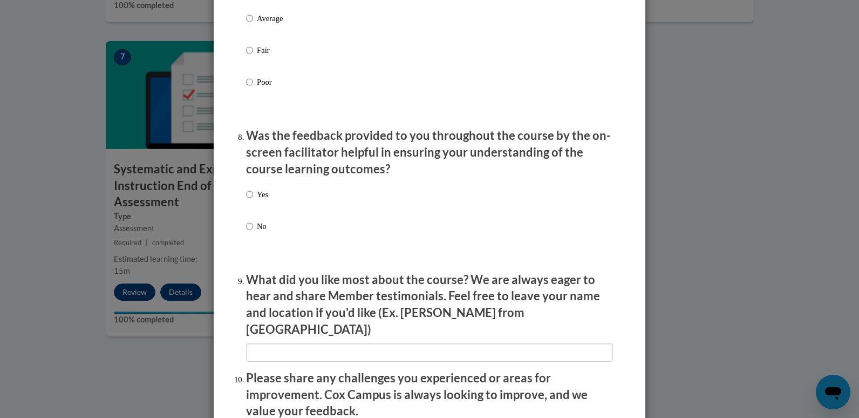
click at [261, 200] on p "Yes" at bounding box center [262, 194] width 11 height 12
click at [253, 200] on input "Yes" at bounding box center [249, 194] width 7 height 12
radio input "true"
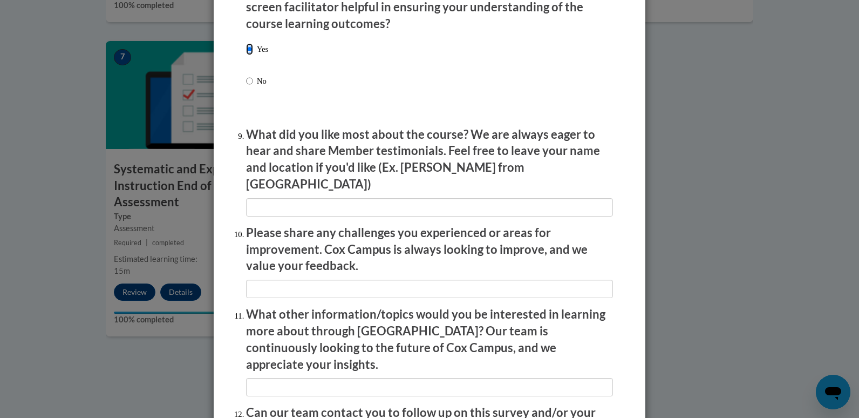
scroll to position [1726, 0]
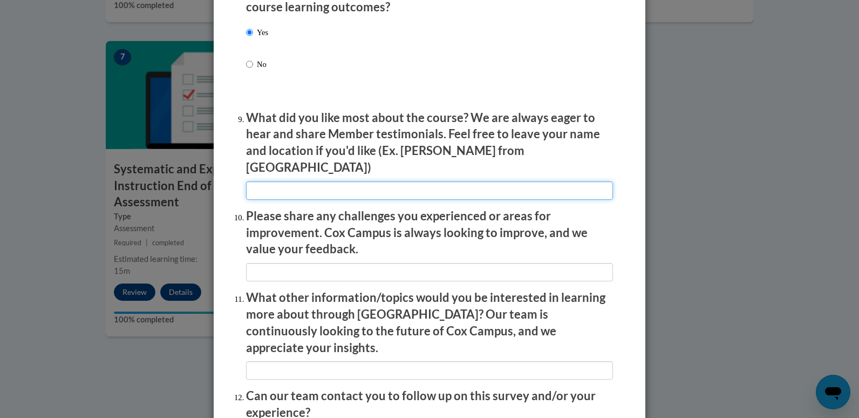
click at [379, 187] on input "textbox" at bounding box center [429, 190] width 367 height 18
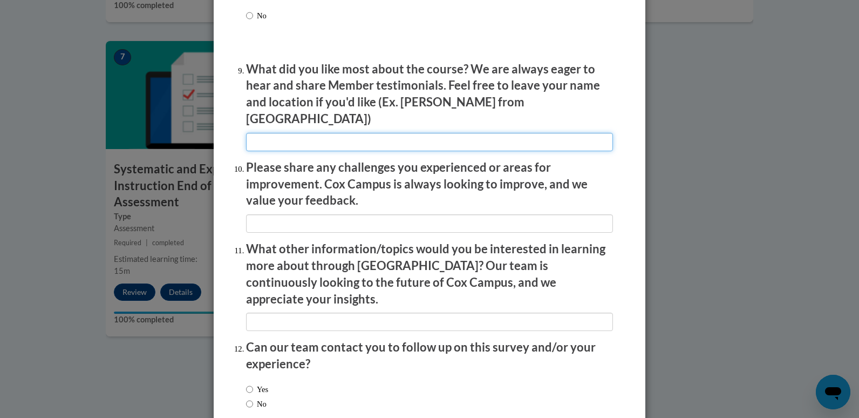
scroll to position [1824, 0]
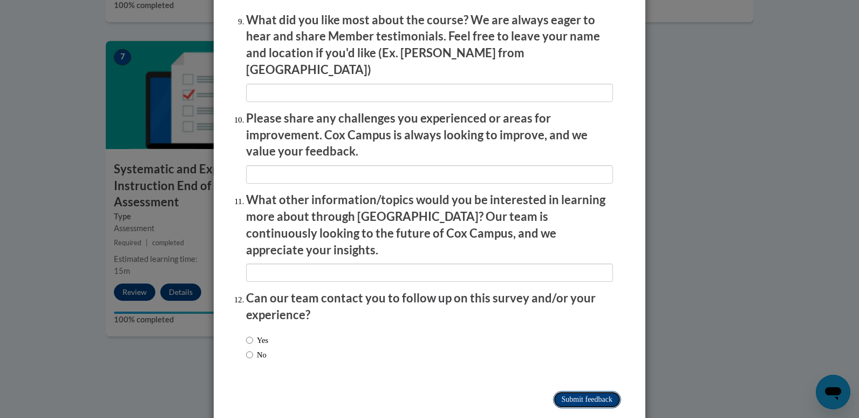
click at [589, 391] on input "Submit feedback" at bounding box center [587, 399] width 68 height 17
